Goal: Find specific page/section: Find specific page/section

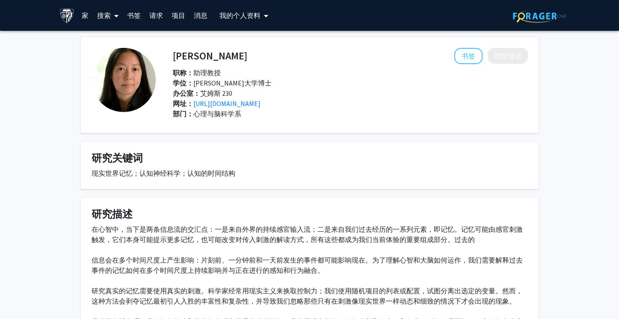
click at [92, 17] on link "家" at bounding box center [84, 15] width 15 height 30
